Goal: Task Accomplishment & Management: Use online tool/utility

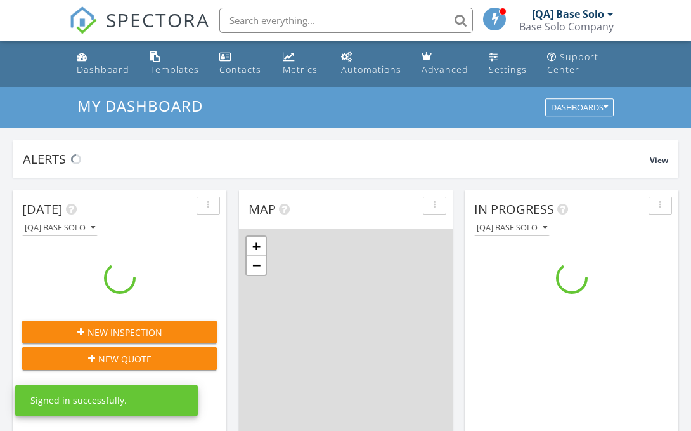
scroll to position [1155, 692]
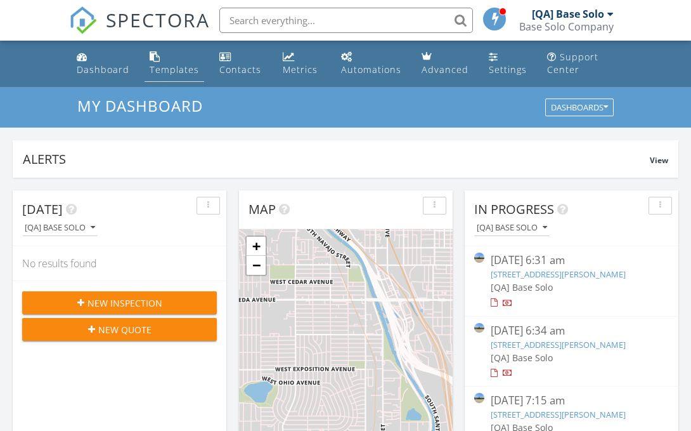
click at [172, 69] on div "Templates" at bounding box center [174, 69] width 49 height 12
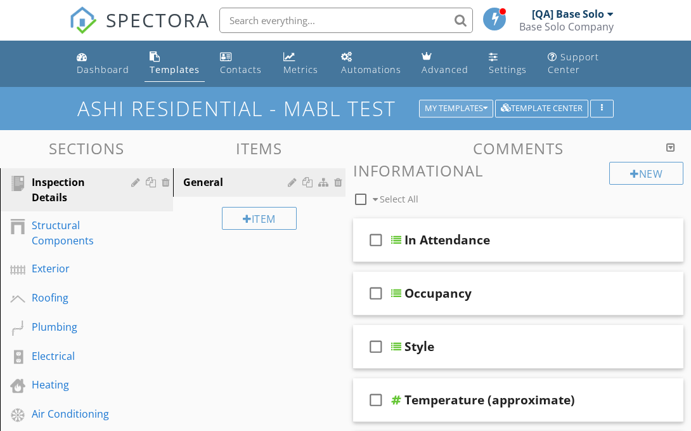
click at [454, 108] on div "My Templates" at bounding box center [456, 108] width 63 height 9
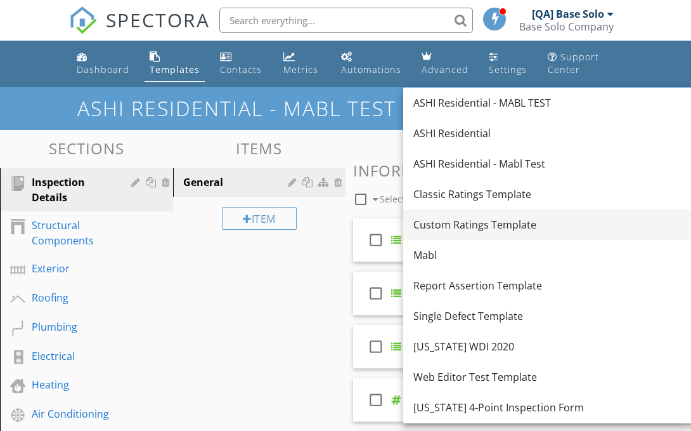
click at [543, 224] on div "Custom Ratings Template" at bounding box center [555, 224] width 284 height 15
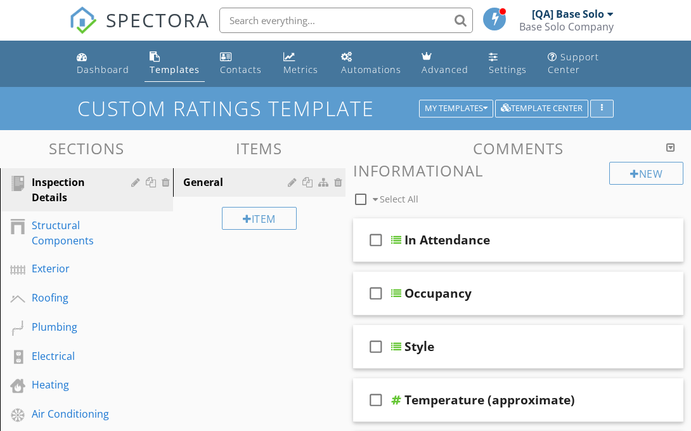
click at [602, 108] on icon "button" at bounding box center [602, 108] width 2 height 9
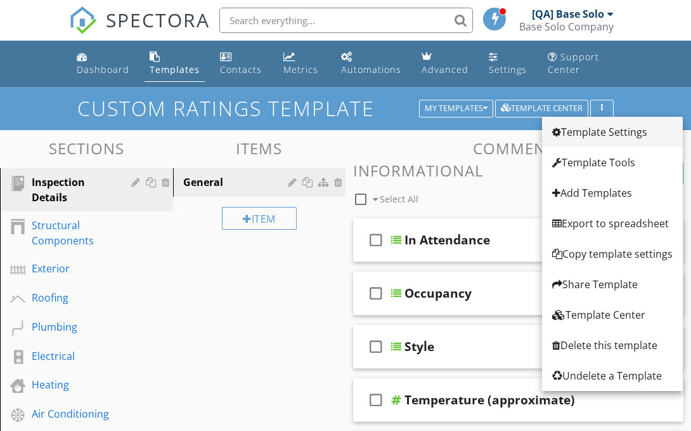
click at [613, 132] on div "Template Settings" at bounding box center [612, 131] width 120 height 15
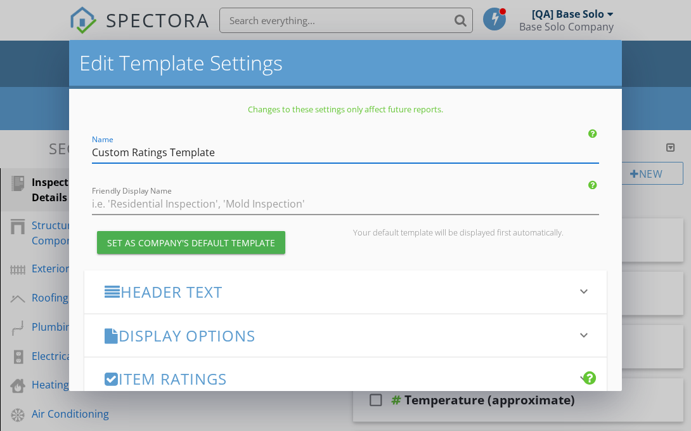
click at [338, 378] on h3 "Item Ratings" at bounding box center [338, 378] width 467 height 17
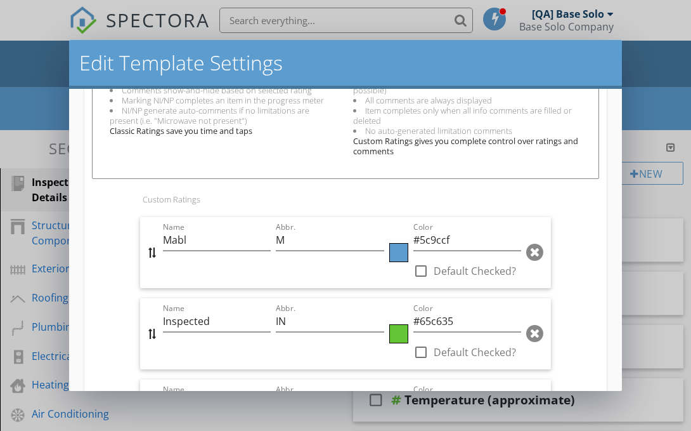
scroll to position [1050, 0]
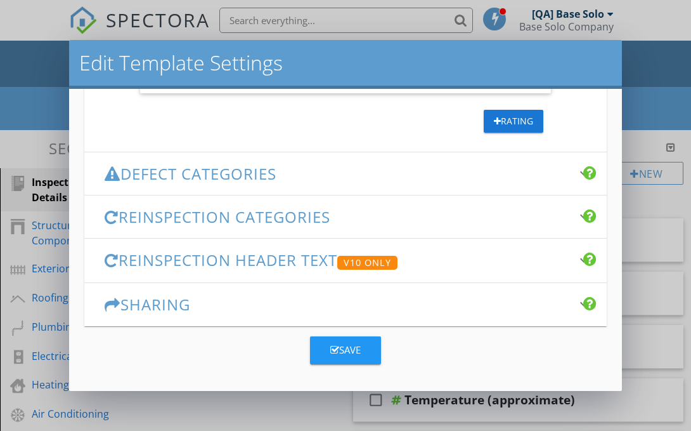
click at [346, 349] on div "Save" at bounding box center [345, 349] width 30 height 15
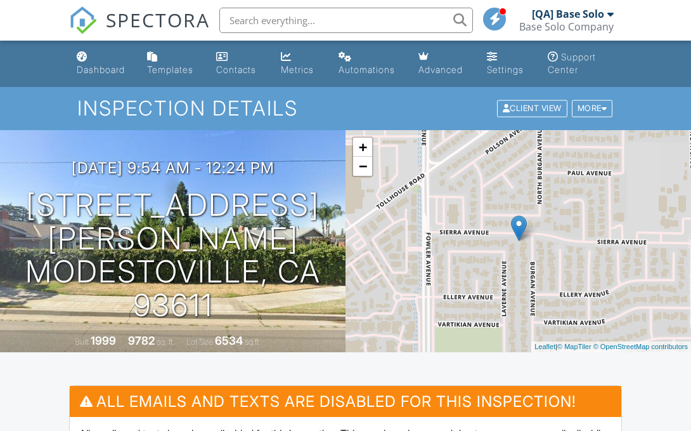
scroll to position [337, 0]
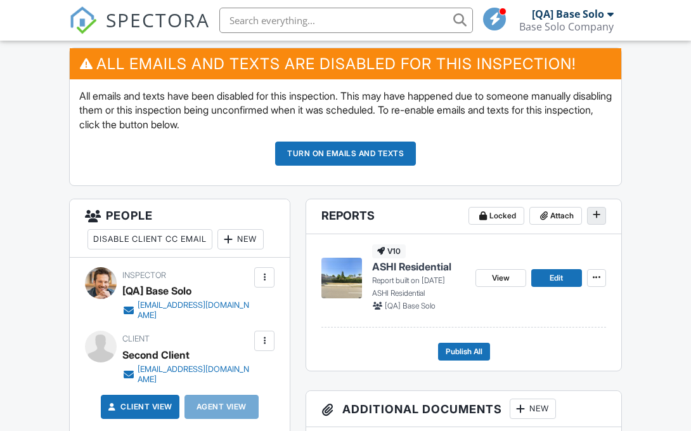
click at [596, 215] on icon at bounding box center [597, 214] width 8 height 9
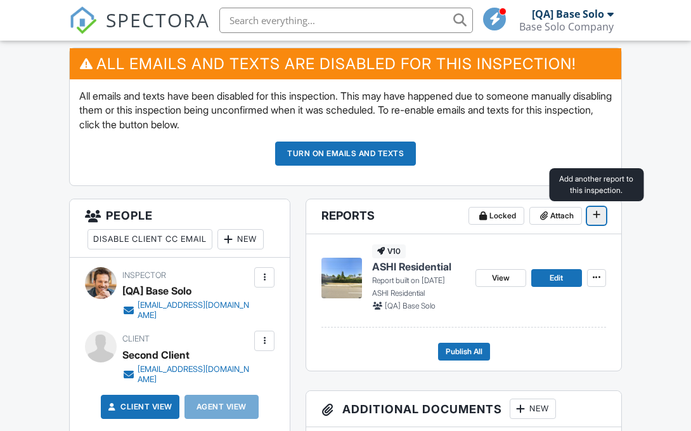
click at [596, 215] on icon at bounding box center [597, 214] width 8 height 9
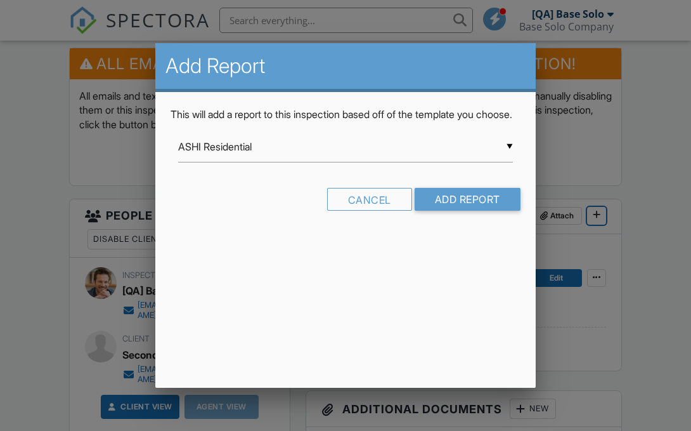
click at [346, 161] on input "ASHI Residential" at bounding box center [345, 146] width 335 height 31
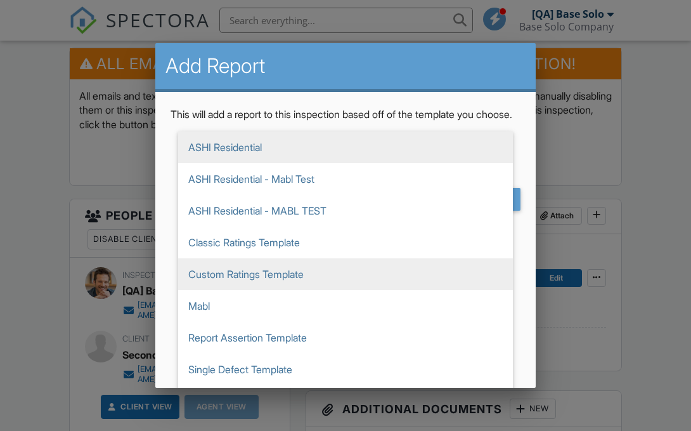
click at [346, 288] on span "Custom Ratings Template" at bounding box center [345, 274] width 335 height 32
type input "Custom Ratings Template"
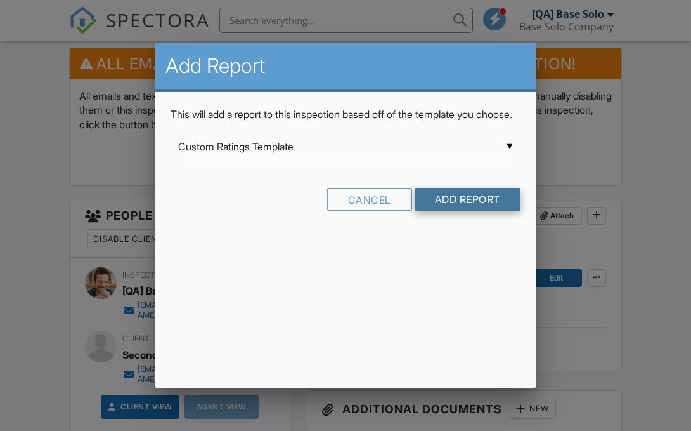
click at [466, 211] on input "Add Report" at bounding box center [468, 199] width 106 height 23
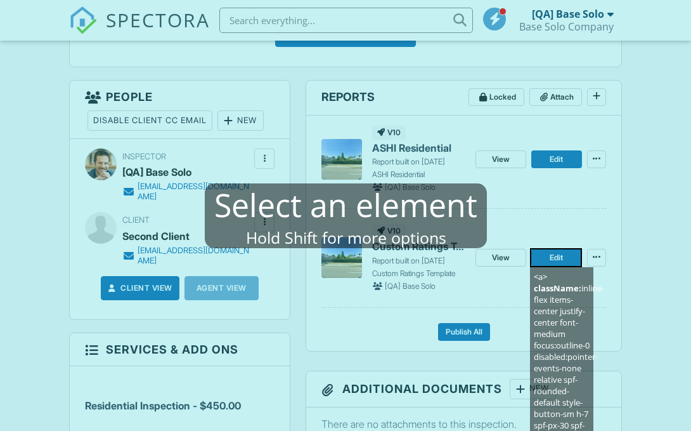
click at [571, 261] on mablhighlight "<a> className: inline-flex items-center justify-center font-medium focus:outlin…" at bounding box center [556, 257] width 52 height 19
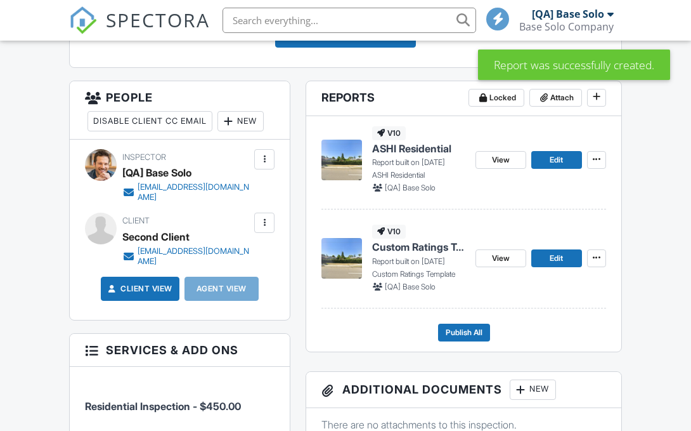
scroll to position [440, 0]
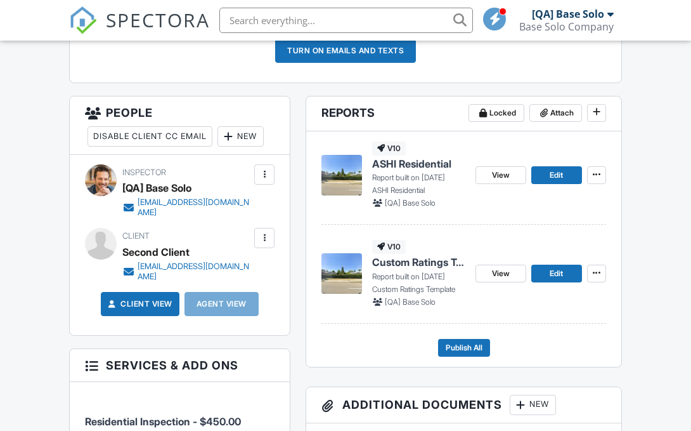
click at [422, 262] on span "Custom Ratings Template" at bounding box center [418, 262] width 93 height 14
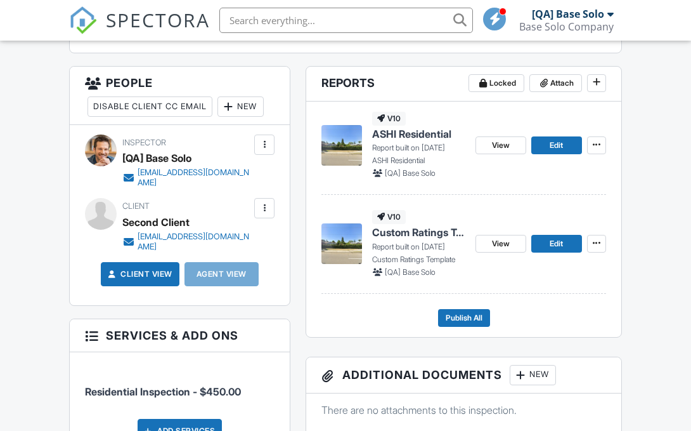
scroll to position [444, 0]
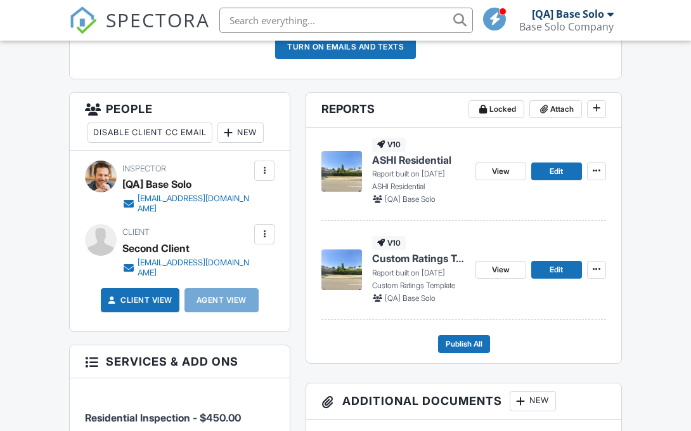
click at [419, 258] on span "Custom Ratings Template" at bounding box center [418, 258] width 93 height 14
